Goal: Book appointment/travel/reservation

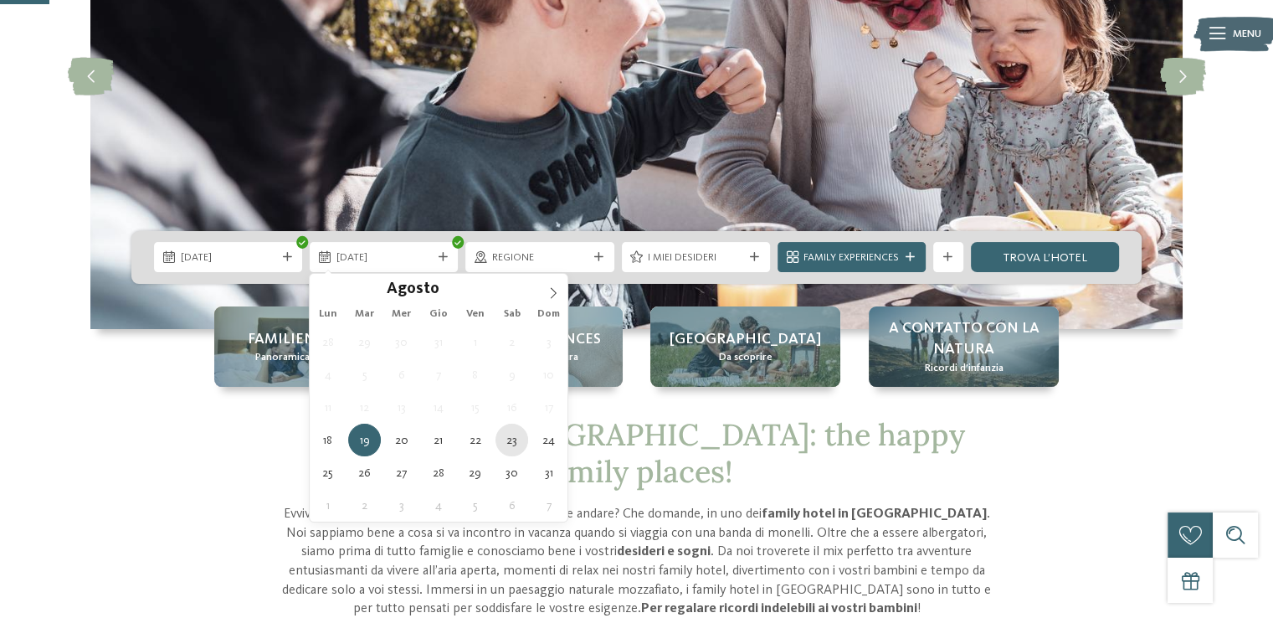
type div "[DATE]"
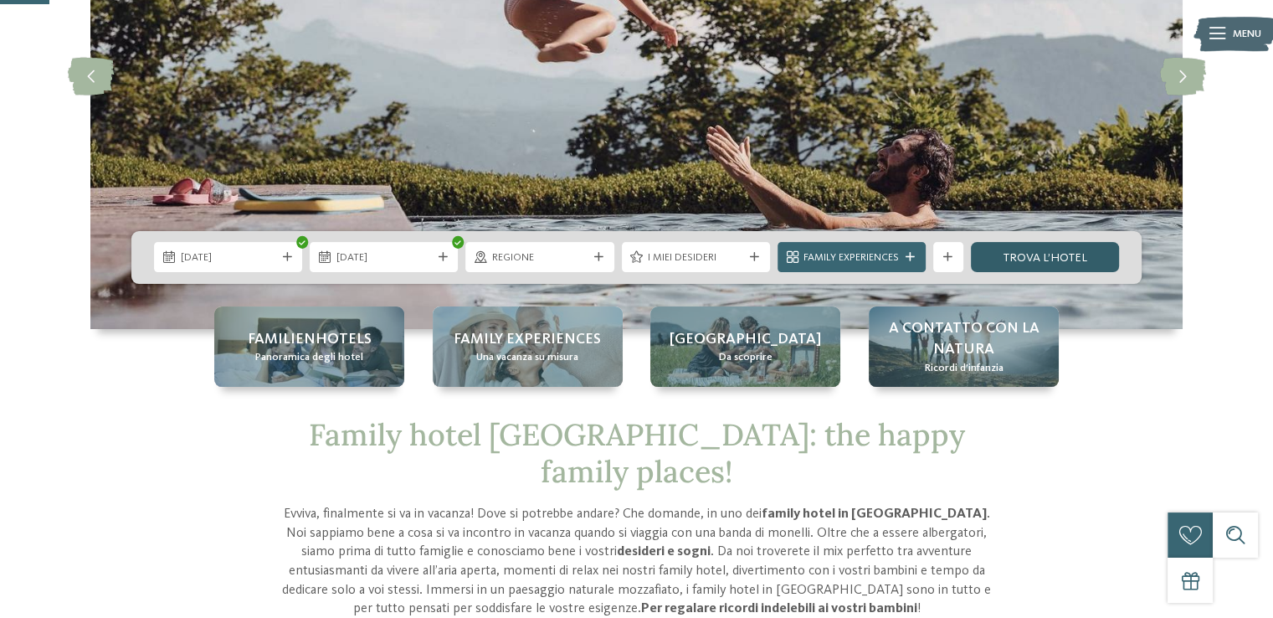
click at [1029, 253] on link "trova l’hotel" at bounding box center [1045, 257] width 148 height 30
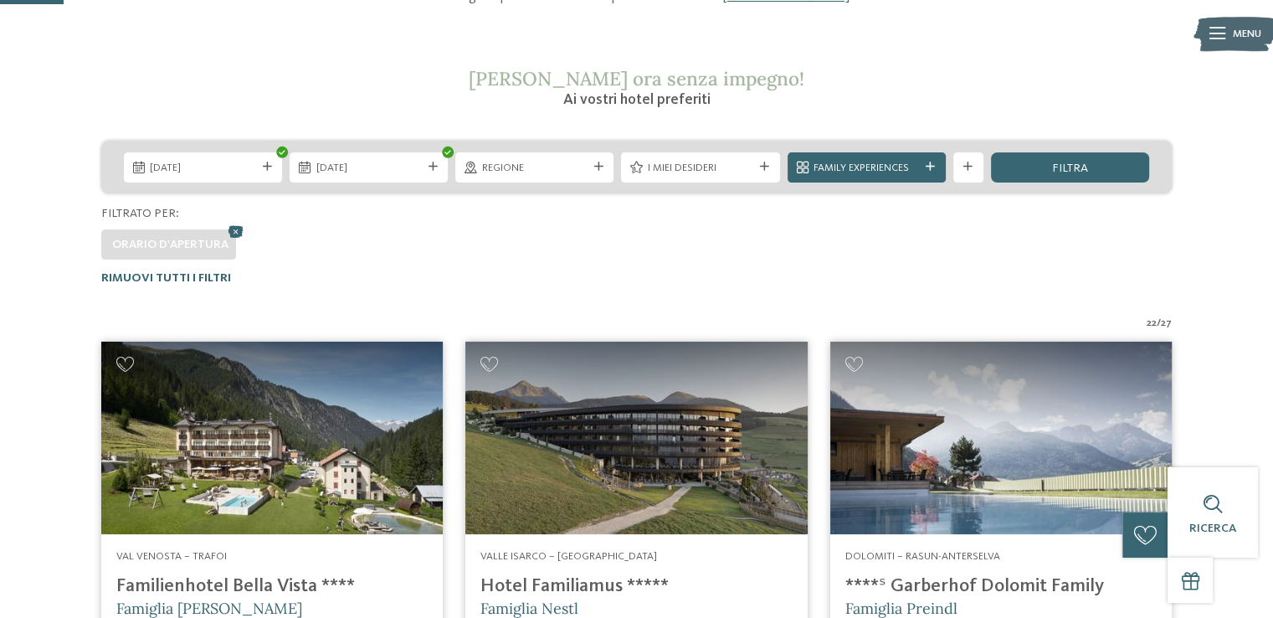
scroll to position [234, 0]
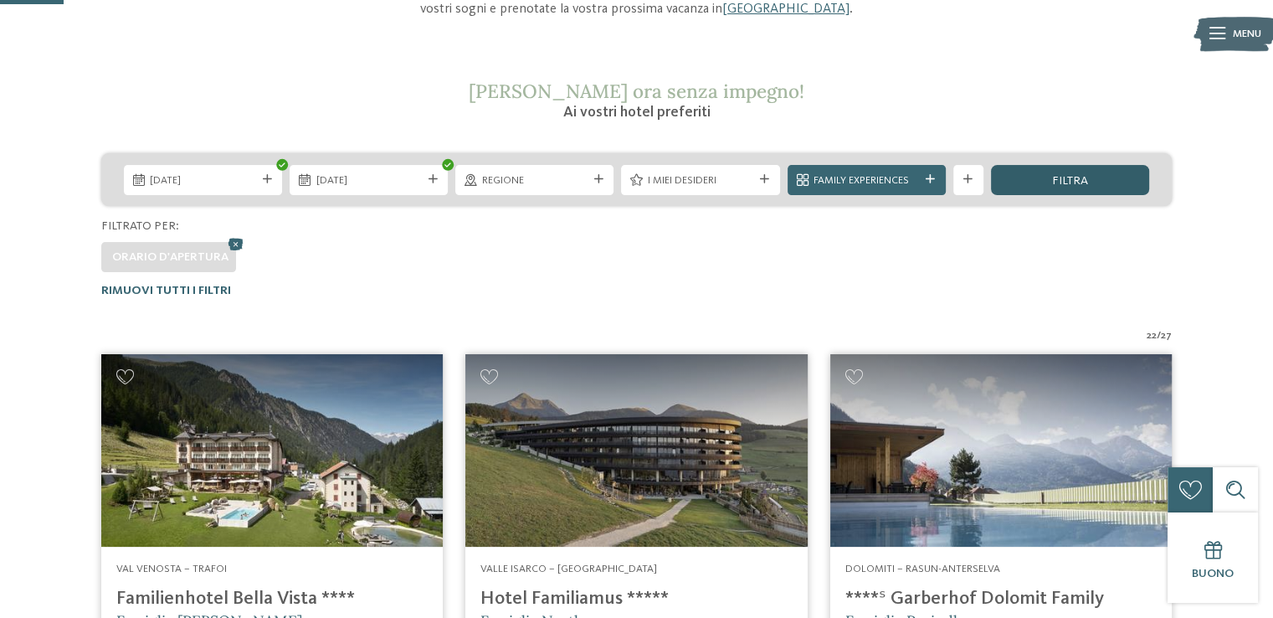
click at [1065, 175] on span "filtra" at bounding box center [1070, 181] width 36 height 12
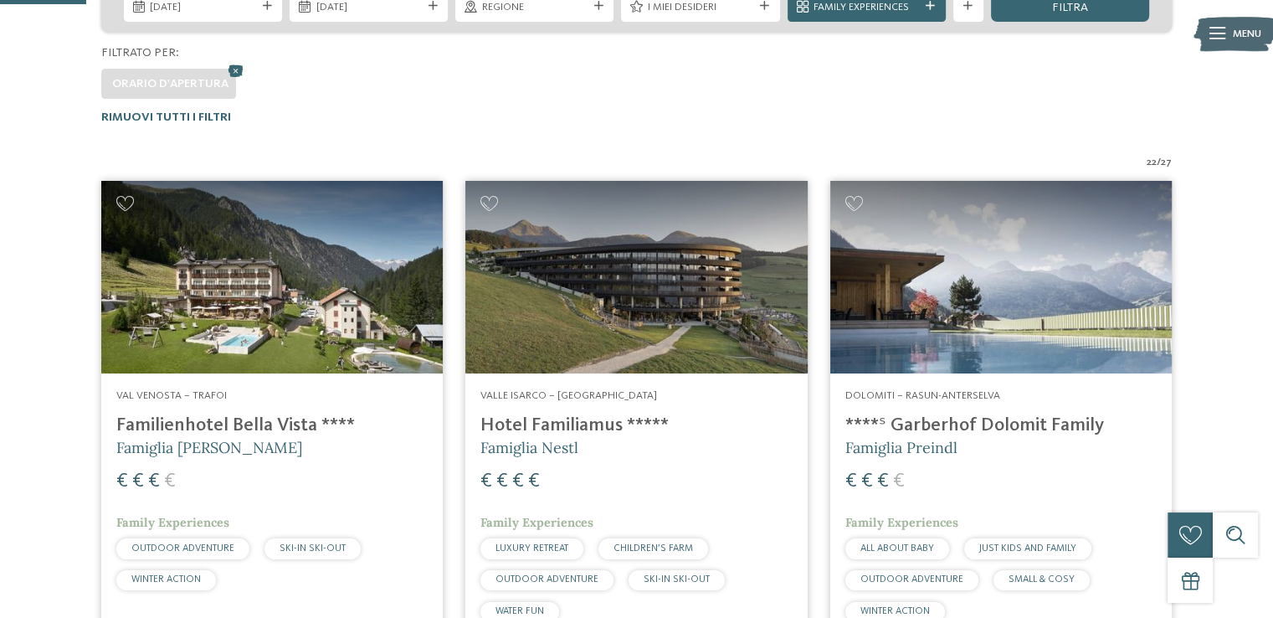
scroll to position [317, 0]
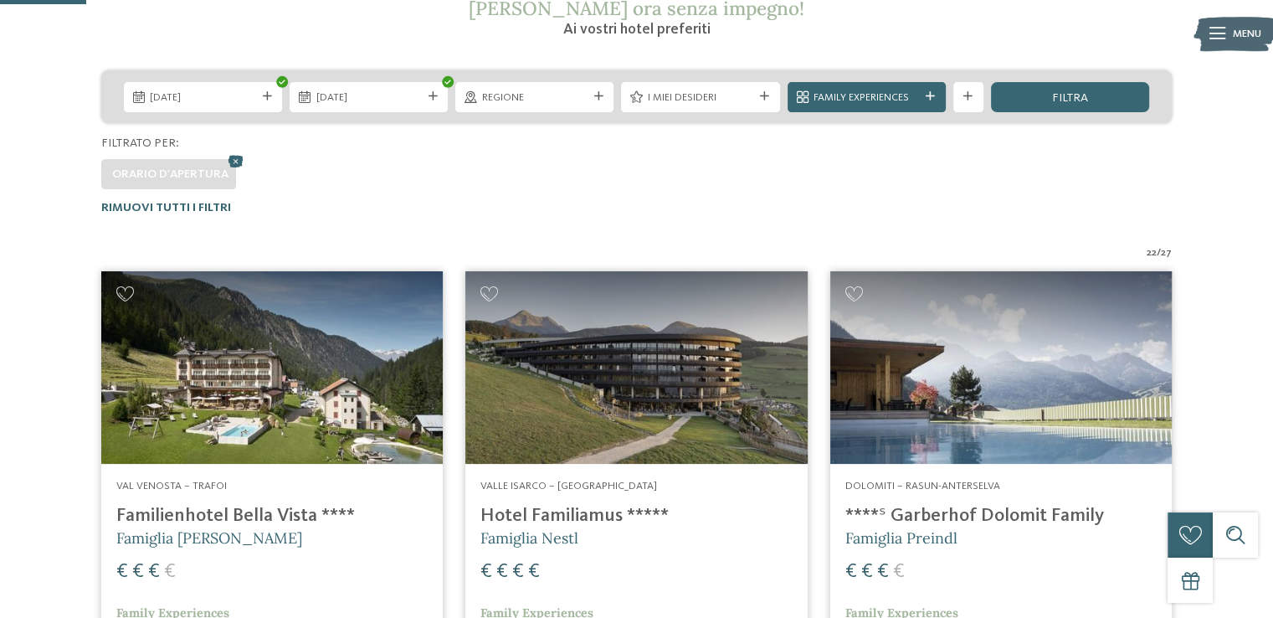
click at [1047, 100] on div "filtra" at bounding box center [1070, 97] width 158 height 30
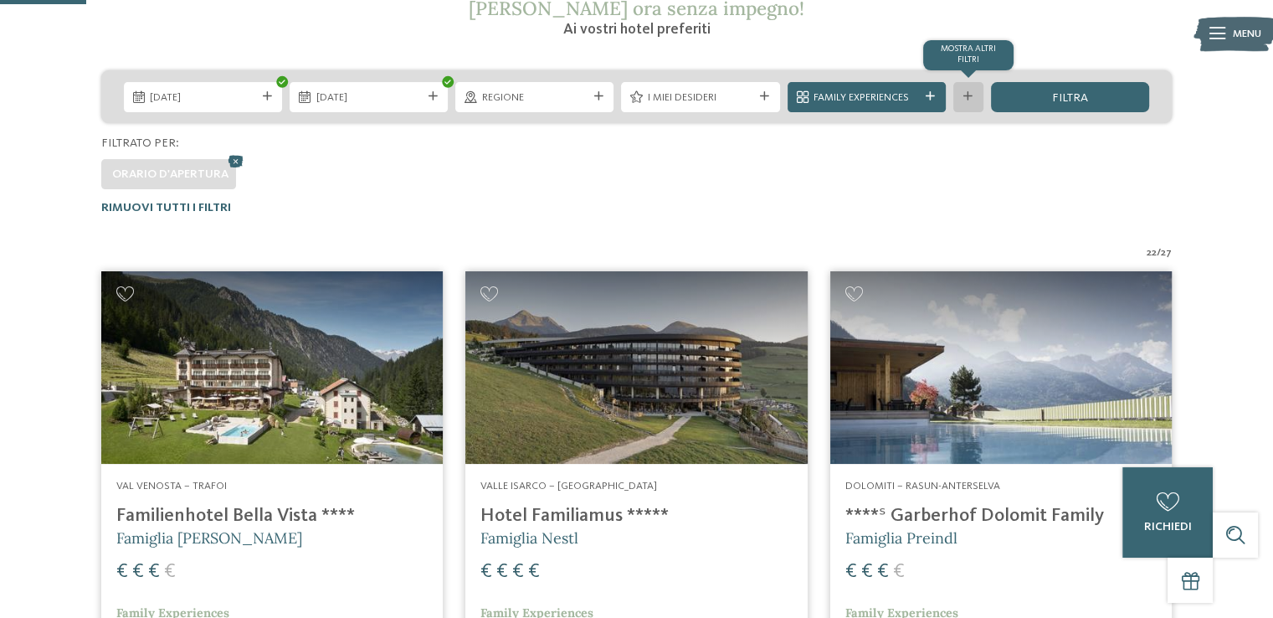
click at [971, 104] on div "mostra altri filtri" at bounding box center [968, 97] width 30 height 30
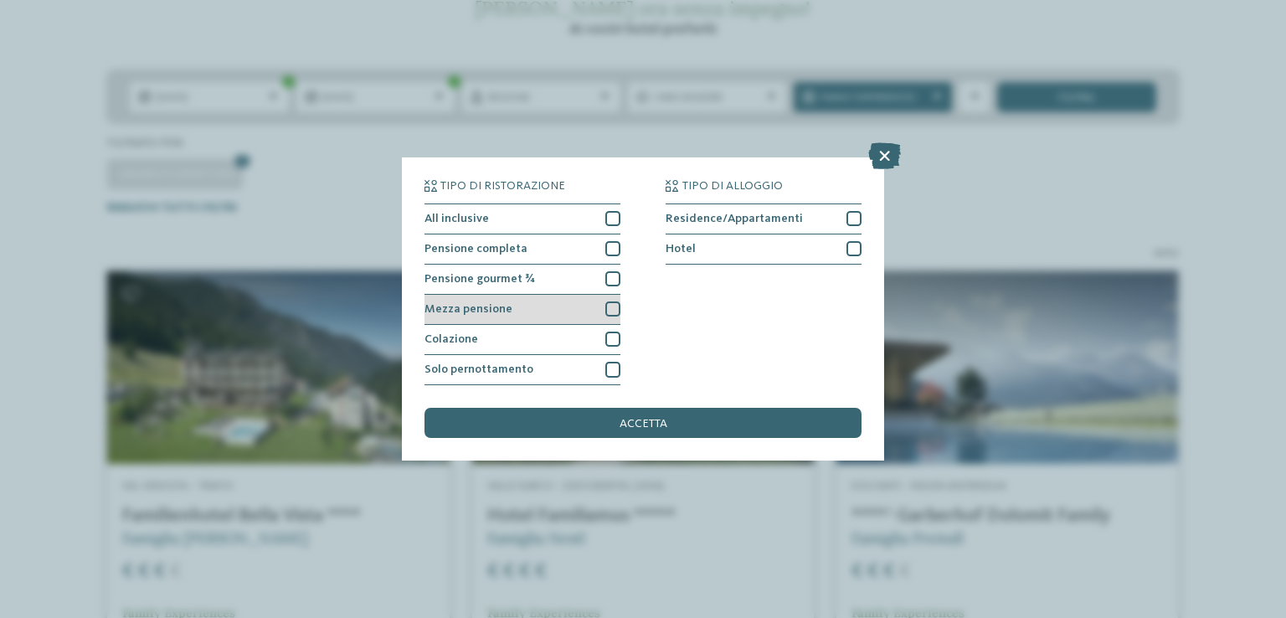
click at [594, 312] on div "Mezza pensione" at bounding box center [522, 310] width 196 height 30
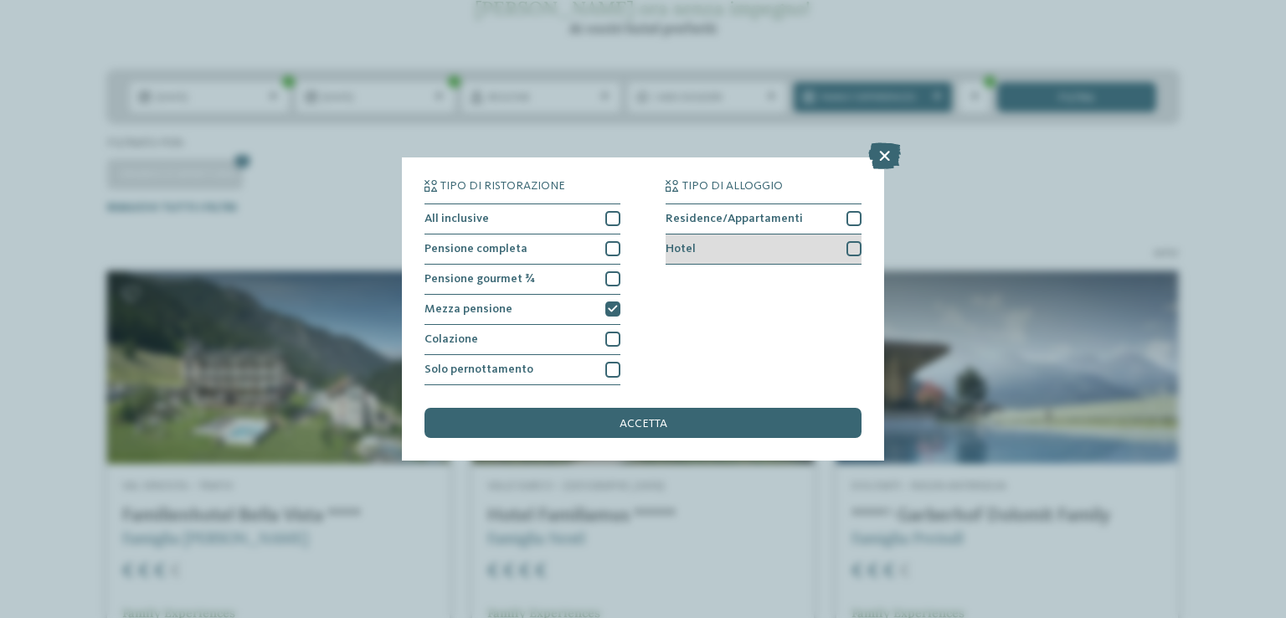
click at [849, 251] on div at bounding box center [853, 248] width 15 height 15
click at [656, 414] on div "accetta" at bounding box center [642, 423] width 437 height 30
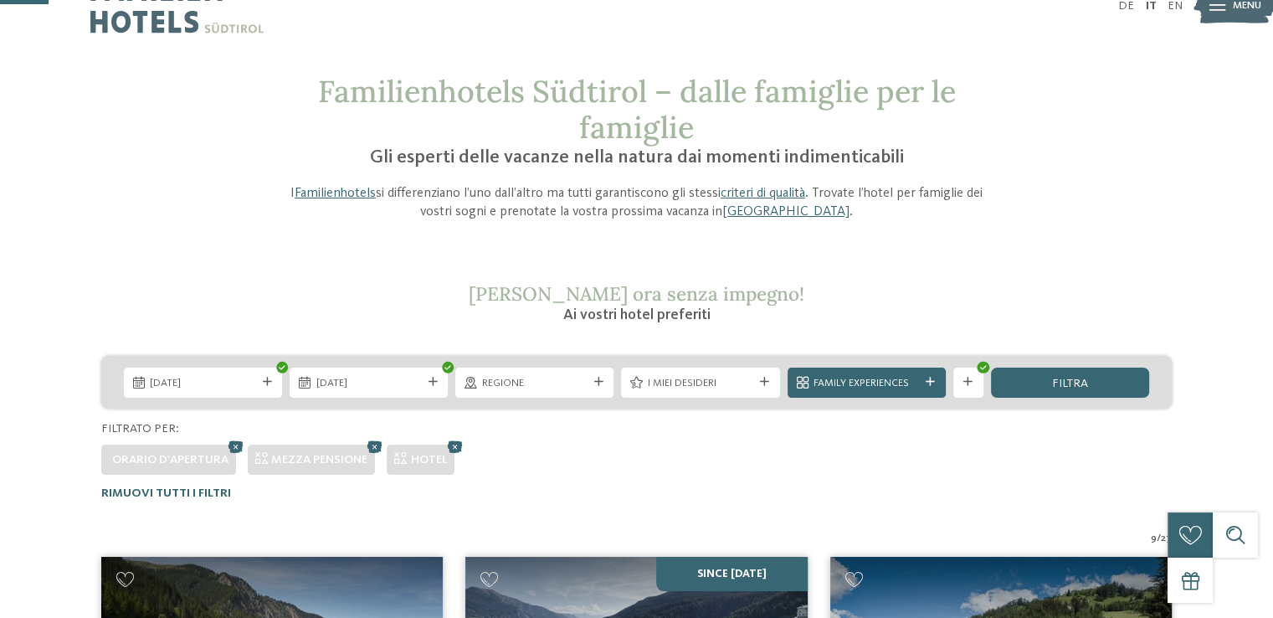
scroll to position [0, 0]
